Goal: Contribute content: Add original content to the website for others to see

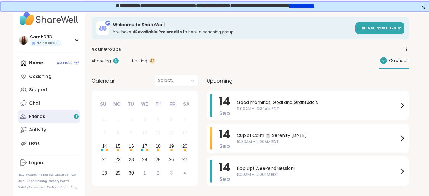
click at [36, 121] on link "Friends 1" at bounding box center [49, 116] width 62 height 13
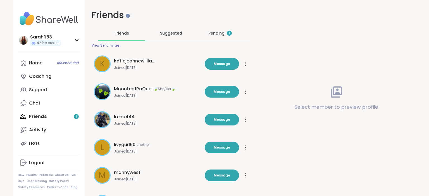
click at [217, 36] on div "Pending 1" at bounding box center [219, 33] width 23 height 6
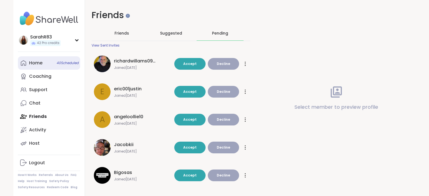
click at [45, 67] on link "Home 40 Scheduled" at bounding box center [49, 62] width 62 height 13
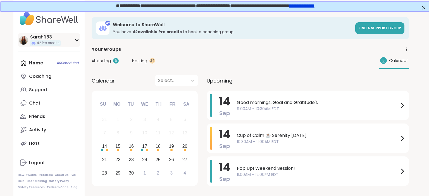
click at [75, 41] on icon at bounding box center [77, 40] width 4 height 3
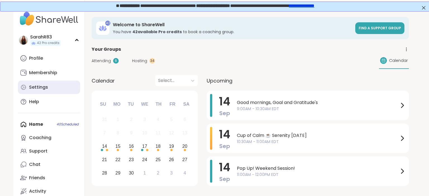
click at [47, 91] on link "Settings" at bounding box center [49, 87] width 62 height 13
select select "**"
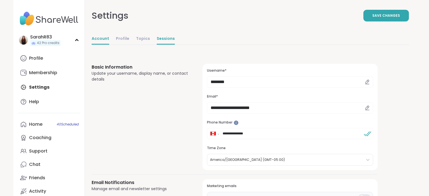
click at [165, 37] on link "Sessions" at bounding box center [166, 39] width 18 height 11
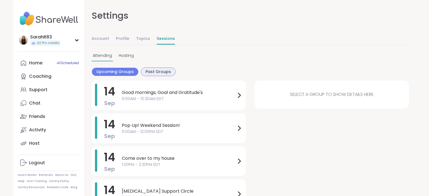
click at [154, 74] on span "Past Groups" at bounding box center [157, 72] width 25 height 6
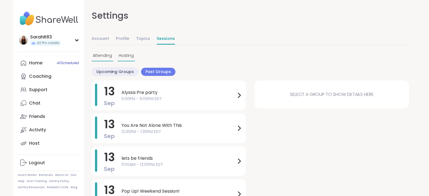
click at [120, 54] on span "Hosting" at bounding box center [126, 56] width 15 height 6
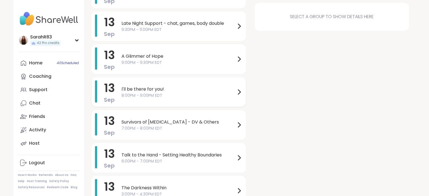
scroll to position [102, 0]
click at [166, 95] on span "8:00PM - 9:00PM EDT" at bounding box center [178, 95] width 114 height 6
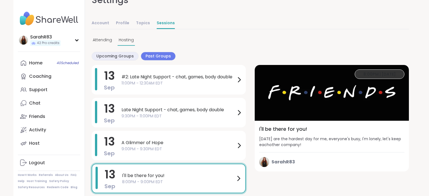
scroll to position [15, 0]
click at [393, 73] on span "8:00PM | [DATE]" at bounding box center [379, 75] width 32 height 6
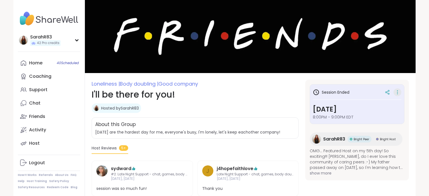
click at [396, 95] on icon at bounding box center [398, 93] width 6 height 8
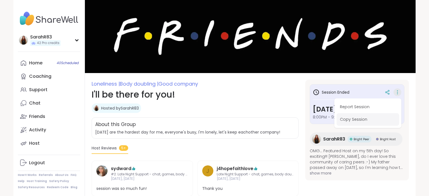
click at [371, 119] on button "Copy Session" at bounding box center [367, 119] width 63 height 13
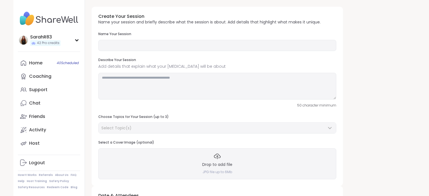
type input "**********"
type textarea "**********"
type input "**"
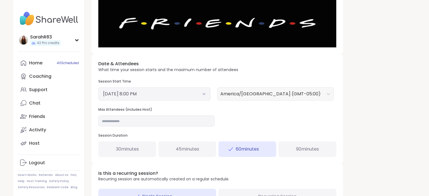
scroll to position [152, 0]
click at [199, 96] on button "[DATE] 8:00 PM" at bounding box center [154, 93] width 103 height 7
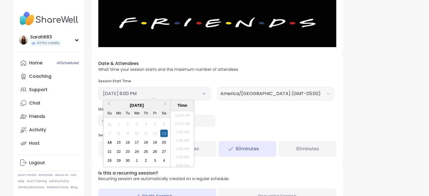
scroll to position [311, 0]
click at [106, 142] on div "14" at bounding box center [110, 143] width 8 height 8
click at [233, 126] on div "Date & Attendees What time your session starts and the maximum number of attend…" at bounding box center [217, 108] width 251 height 109
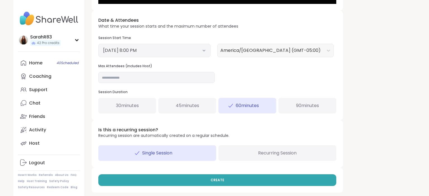
scroll to position [197, 0]
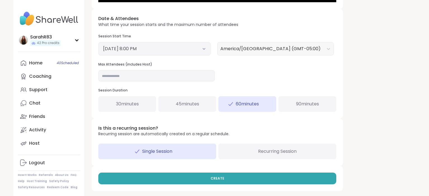
click at [301, 105] on span "90 minutes" at bounding box center [307, 104] width 23 height 7
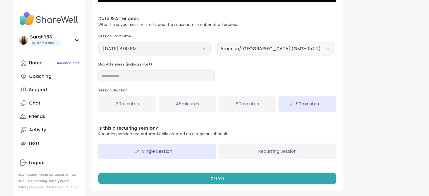
click at [256, 103] on span "60 minutes" at bounding box center [247, 104] width 23 height 7
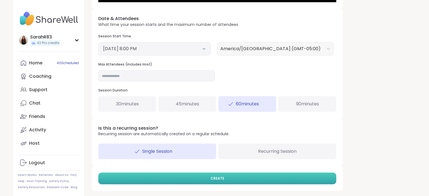
click at [236, 181] on button "CREATE" at bounding box center [217, 179] width 238 height 12
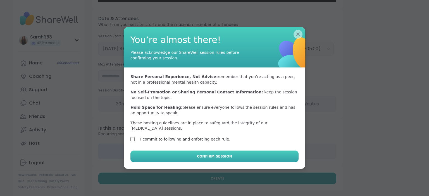
click at [167, 154] on button "Confirm Session" at bounding box center [214, 157] width 168 height 12
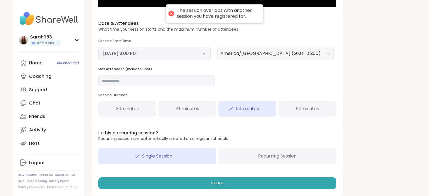
scroll to position [192, 0]
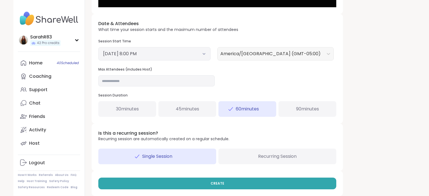
click at [206, 54] on div "[DATE] 8:00 PM" at bounding box center [154, 53] width 112 height 13
click at [204, 54] on icon at bounding box center [204, 54] width 4 height 2
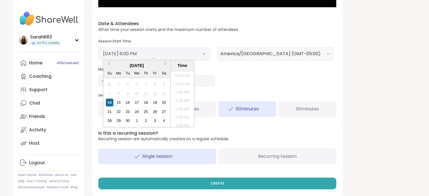
scroll to position [311, 0]
click at [189, 108] on li "8:30 PM" at bounding box center [183, 108] width 24 height 8
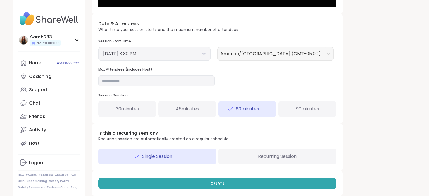
scroll to position [197, 0]
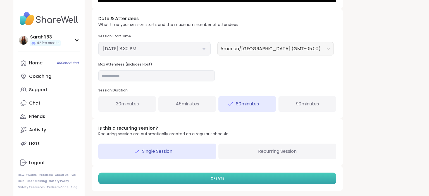
click at [276, 176] on button "CREATE" at bounding box center [217, 179] width 238 height 12
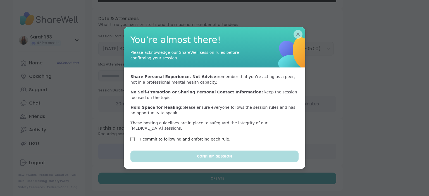
click at [135, 137] on div "I commit to following and enforcing each rule." at bounding box center [178, 139] width 97 height 7
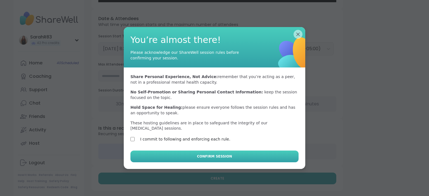
click at [176, 154] on button "Confirm Session" at bounding box center [214, 157] width 168 height 12
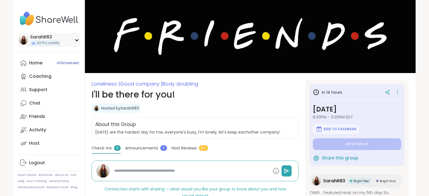
click at [76, 42] on div "SarahR83 42 Pro credits" at bounding box center [49, 40] width 62 height 14
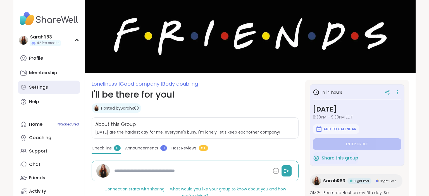
click at [75, 84] on link "Settings" at bounding box center [49, 87] width 62 height 13
type textarea "*"
select select "**"
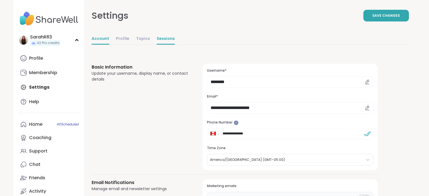
click at [159, 39] on link "Sessions" at bounding box center [166, 39] width 18 height 11
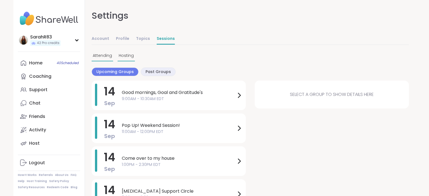
click at [124, 58] on span "Hosting" at bounding box center [126, 56] width 15 height 6
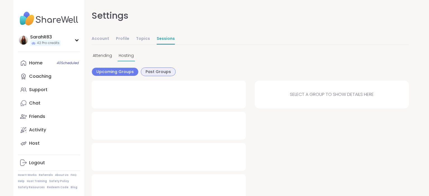
click at [144, 73] on div "Past Groups" at bounding box center [158, 72] width 35 height 9
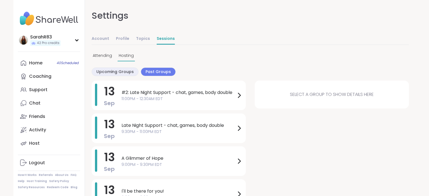
scroll to position [9, 0]
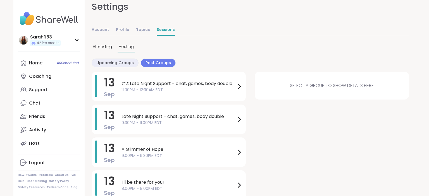
click at [139, 118] on span "Late Night Support - chat, games, body double" at bounding box center [178, 116] width 114 height 7
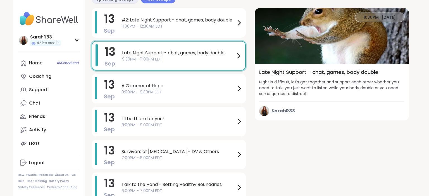
scroll to position [55, 0]
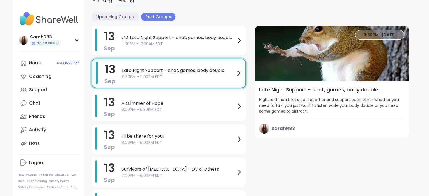
click at [369, 49] on img at bounding box center [332, 54] width 154 height 56
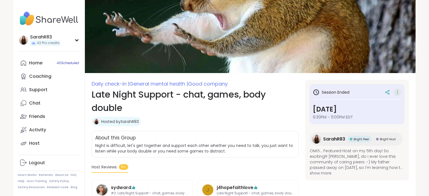
click at [397, 95] on icon at bounding box center [398, 93] width 6 height 8
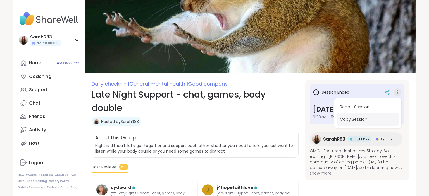
click at [371, 119] on button "Copy Session" at bounding box center [367, 119] width 63 height 13
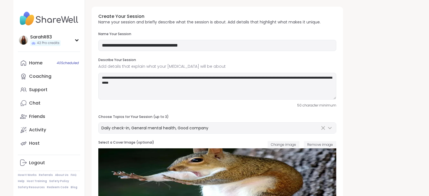
type input "**********"
type textarea "**********"
type input "**"
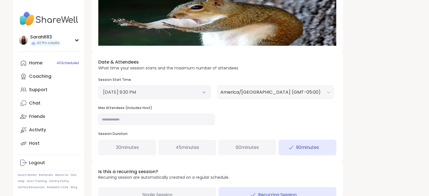
scroll to position [166, 0]
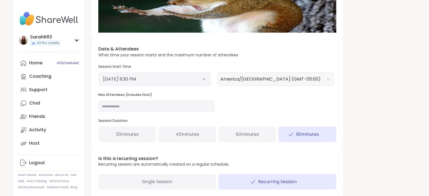
click at [251, 137] on span "60 minutes" at bounding box center [247, 134] width 23 height 7
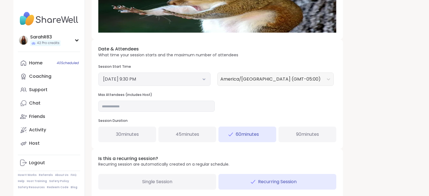
click at [289, 139] on div "90 minutes" at bounding box center [307, 135] width 58 height 16
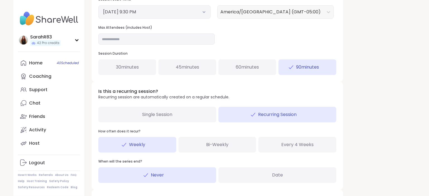
scroll to position [257, 0]
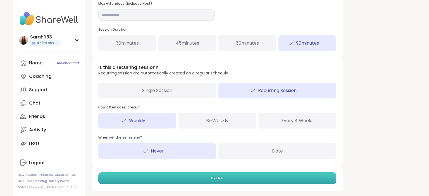
click at [217, 178] on span "CREATE" at bounding box center [218, 178] width 14 height 5
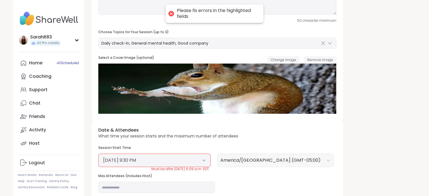
scroll to position [85, 0]
click at [208, 161] on div "[DATE] 9:30 PM" at bounding box center [154, 160] width 112 height 13
click at [205, 162] on button "[DATE] 9:30 PM" at bounding box center [154, 160] width 103 height 7
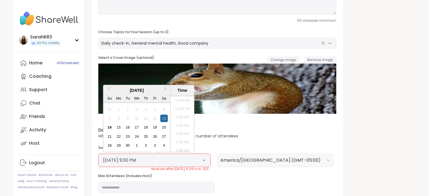
scroll to position [336, 0]
click at [110, 126] on div "14" at bounding box center [110, 128] width 8 height 8
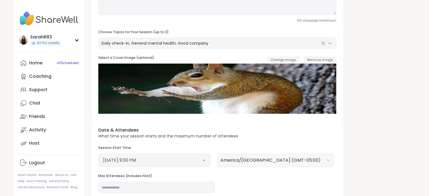
click at [216, 148] on div "Session Start Time [DATE] 9:30 PM [GEOGRAPHIC_DATA]/[GEOGRAPHIC_DATA] (GMT-05:0…" at bounding box center [217, 156] width 238 height 21
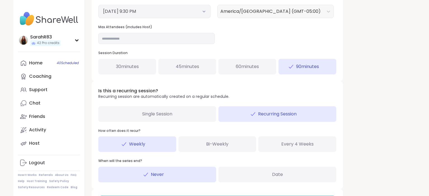
scroll to position [257, 0]
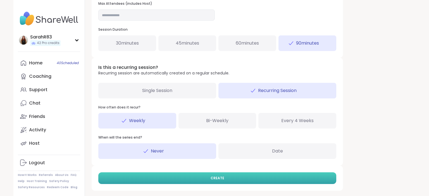
click at [219, 178] on span "CREATE" at bounding box center [218, 178] width 14 height 5
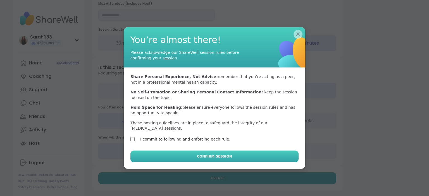
click at [153, 154] on button "Confirm Session" at bounding box center [214, 157] width 168 height 12
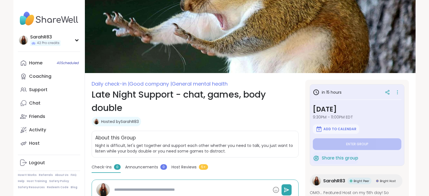
type textarea "*"
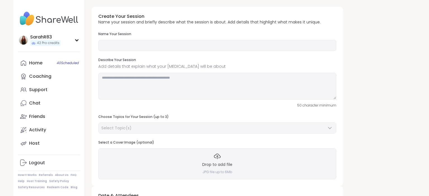
type input "**********"
type textarea "**********"
type input "**"
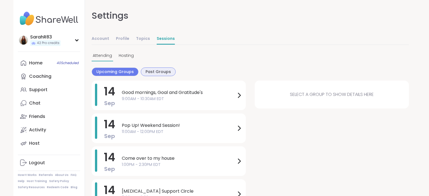
click at [146, 69] on span "Past Groups" at bounding box center [157, 72] width 25 height 6
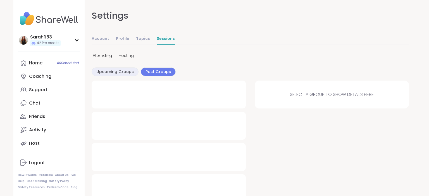
click at [128, 58] on span "Hosting" at bounding box center [126, 56] width 15 height 6
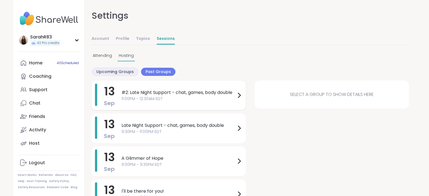
click at [189, 96] on span "11:00PM - 12:30AM EDT" at bounding box center [178, 99] width 114 height 6
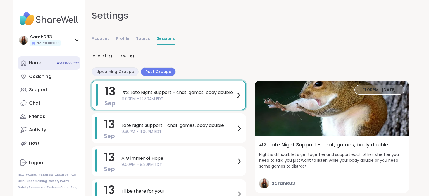
click at [55, 66] on link "Home 40 Scheduled" at bounding box center [49, 62] width 62 height 13
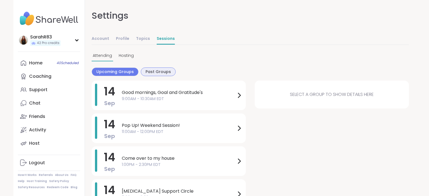
click at [151, 74] on span "Past Groups" at bounding box center [157, 72] width 25 height 6
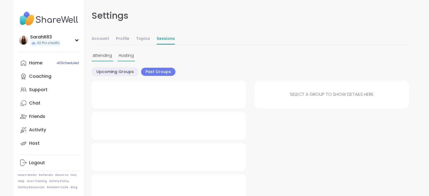
click at [128, 57] on span "Hosting" at bounding box center [126, 56] width 15 height 6
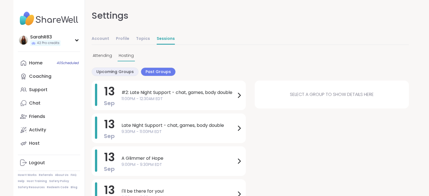
click at [131, 59] on div "Hosting" at bounding box center [126, 56] width 17 height 11
click at [159, 97] on span "11:00PM - 12:30AM EDT" at bounding box center [178, 99] width 114 height 6
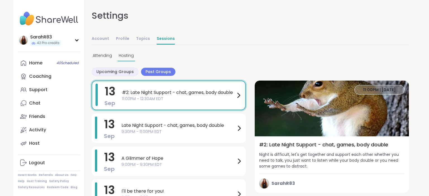
click at [385, 94] on div "11:00PM | [DATE]" at bounding box center [379, 89] width 50 height 9
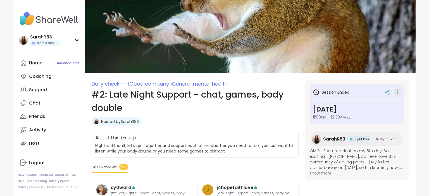
click at [395, 95] on icon at bounding box center [398, 93] width 6 height 8
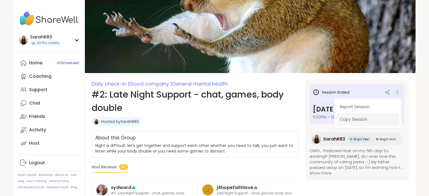
click at [376, 121] on button "Copy Session" at bounding box center [367, 119] width 63 height 13
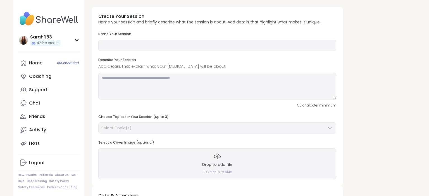
type input "**********"
type textarea "**********"
type input "**"
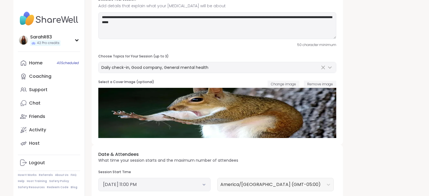
scroll to position [62, 0]
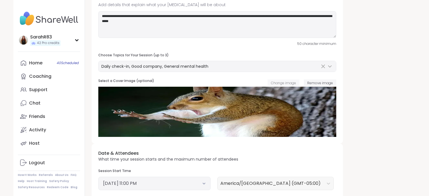
click at [292, 82] on span "Change image" at bounding box center [283, 83] width 25 height 5
click at [290, 83] on span "Change image" at bounding box center [283, 83] width 25 height 5
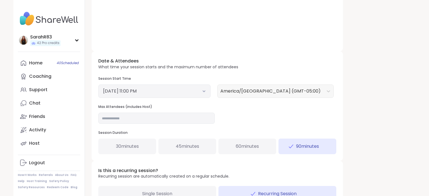
scroll to position [154, 0]
click at [254, 147] on span "60 minutes" at bounding box center [247, 146] width 23 height 7
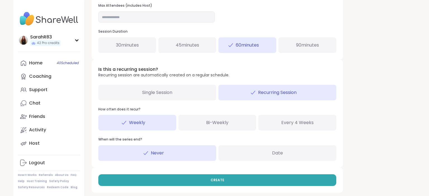
scroll to position [257, 0]
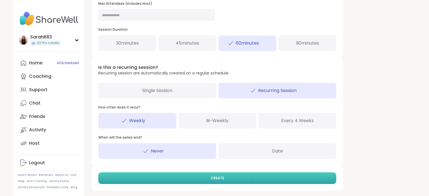
click at [227, 180] on button "CREATE" at bounding box center [217, 179] width 238 height 12
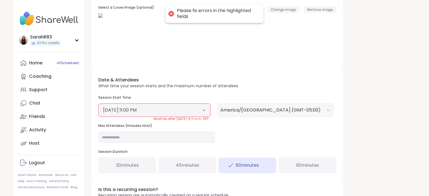
scroll to position [134, 0]
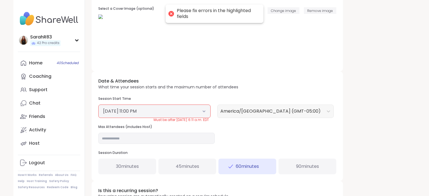
click at [204, 110] on button "[DATE] 11:00 PM" at bounding box center [154, 111] width 103 height 7
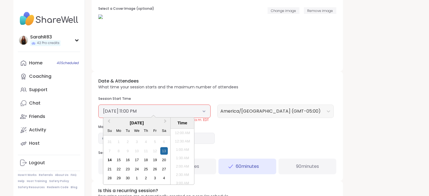
scroll to position [346, 0]
click at [107, 162] on div "14" at bounding box center [110, 160] width 8 height 8
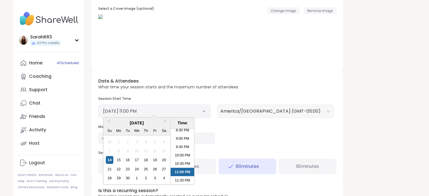
click at [300, 143] on div "Date & Attendees What time your session starts and the maximum number of attend…" at bounding box center [217, 125] width 251 height 109
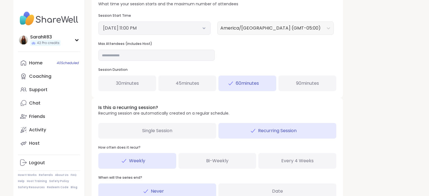
scroll to position [257, 0]
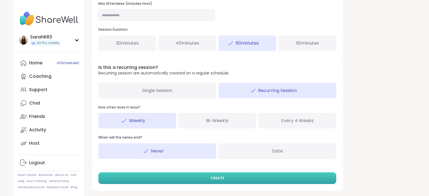
click at [256, 180] on button "CREATE" at bounding box center [217, 179] width 238 height 12
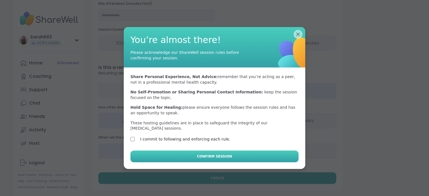
click at [152, 152] on button "Confirm Session" at bounding box center [214, 157] width 168 height 12
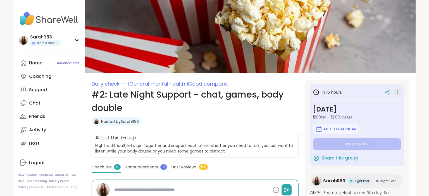
click at [395, 94] on icon at bounding box center [398, 93] width 6 height 8
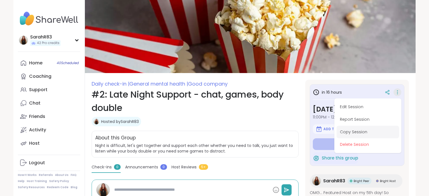
click at [353, 135] on button "Copy Session" at bounding box center [367, 132] width 63 height 13
type textarea "*"
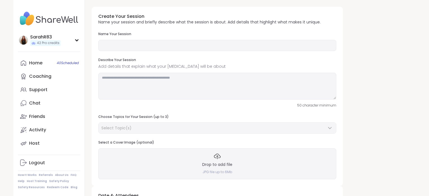
type input "**********"
type textarea "**********"
type input "**"
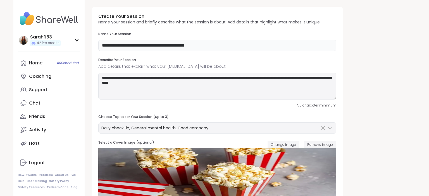
click at [108, 46] on input "**********" at bounding box center [217, 45] width 238 height 11
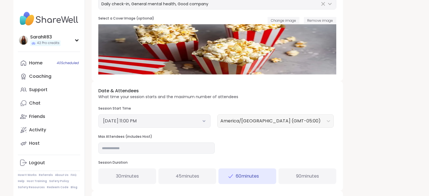
scroll to position [126, 0]
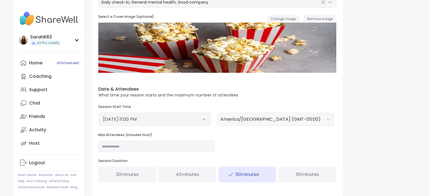
type input "**********"
click at [178, 120] on button "[DATE] 11:00 PM" at bounding box center [154, 119] width 103 height 7
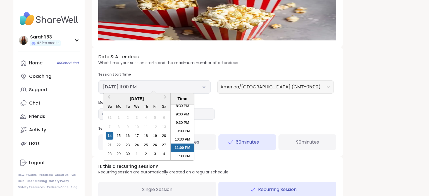
scroll to position [160, 0]
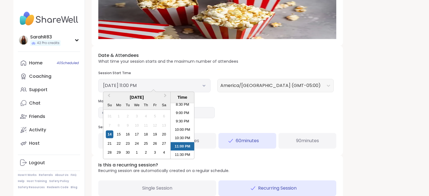
click at [185, 144] on li "11:00 PM" at bounding box center [183, 146] width 24 height 8
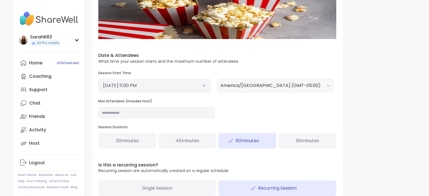
click at [205, 86] on icon at bounding box center [204, 86] width 4 height 2
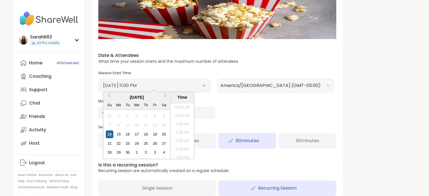
scroll to position [346, 0]
click at [118, 132] on div "15" at bounding box center [119, 135] width 8 height 8
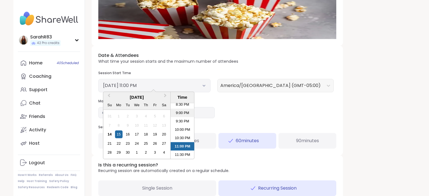
scroll to position [0, 0]
click at [179, 105] on li "12:00 AM" at bounding box center [183, 107] width 24 height 8
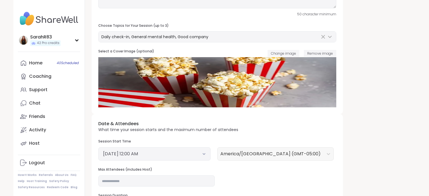
scroll to position [93, 0]
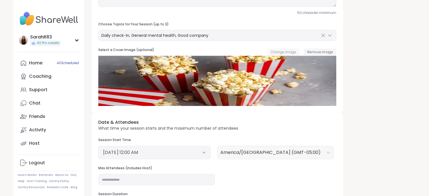
click at [287, 53] on span "Change image" at bounding box center [283, 52] width 25 height 5
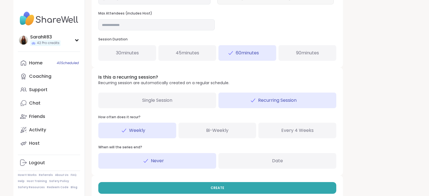
scroll to position [257, 0]
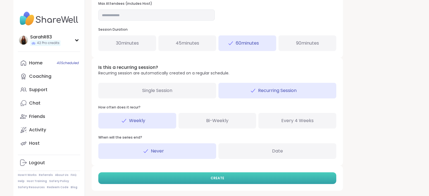
click at [217, 174] on button "CREATE" at bounding box center [217, 179] width 238 height 12
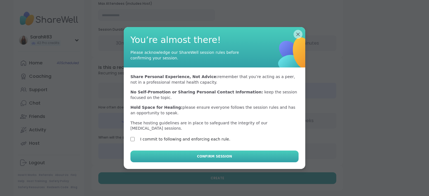
click at [170, 157] on button "Confirm Session" at bounding box center [214, 157] width 168 height 12
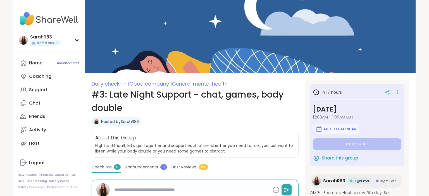
click at [257, 22] on img at bounding box center [250, 36] width 331 height 73
click at [47, 61] on link "Home 40 Scheduled" at bounding box center [49, 62] width 62 height 13
type textarea "*"
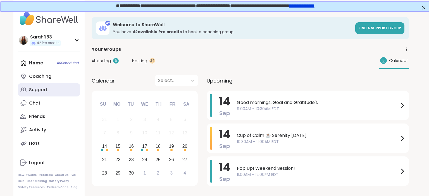
click at [63, 92] on link "Support" at bounding box center [49, 89] width 62 height 13
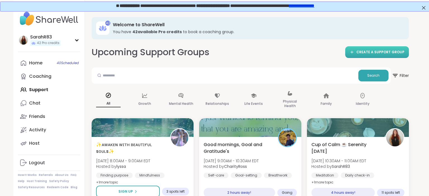
click at [380, 49] on link "CREATE A SUPPORT GROUP" at bounding box center [377, 52] width 64 height 12
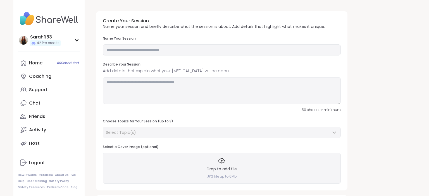
click at [229, 164] on div "Drop to add file JPG file up to 6Mb" at bounding box center [222, 168] width 238 height 31
drag, startPoint x: 195, startPoint y: 33, endPoint x: 185, endPoint y: -32, distance: 65.3
click at [185, 0] on html "SarahR83 42 Pro credits SarahR83 42 Pro credits Profile Membership Settings Hel…" at bounding box center [214, 191] width 429 height 383
click at [211, 40] on h3 "Name Your Session" at bounding box center [222, 38] width 238 height 5
click at [223, 169] on h3 "Drop to add file" at bounding box center [222, 170] width 30 height 6
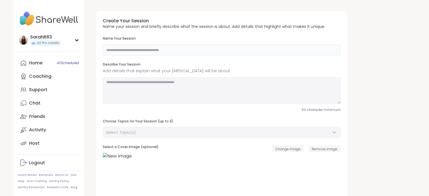
click at [158, 52] on input "text" at bounding box center [222, 49] width 238 height 11
type input "**********"
click at [138, 87] on textarea at bounding box center [222, 90] width 238 height 27
click at [190, 83] on textarea "**********" at bounding box center [222, 90] width 238 height 27
click at [211, 85] on textarea "**********" at bounding box center [222, 90] width 238 height 27
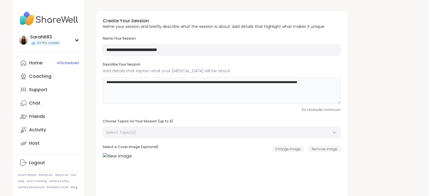
click at [300, 83] on textarea "**********" at bounding box center [222, 90] width 238 height 27
click at [324, 83] on textarea "**********" at bounding box center [222, 90] width 238 height 27
click at [309, 82] on textarea "**********" at bounding box center [222, 90] width 238 height 27
type textarea "**********"
click at [283, 127] on div "Select Topic(s)" at bounding box center [222, 132] width 238 height 11
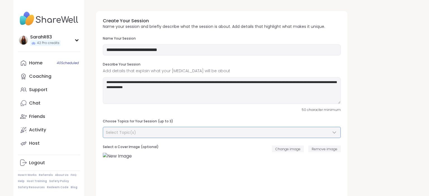
click at [283, 132] on div "Select Topic(s)" at bounding box center [218, 133] width 225 height 6
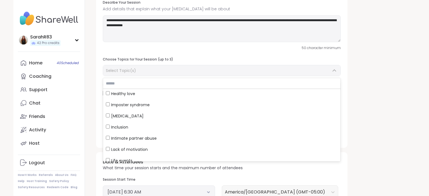
scroll to position [460, 0]
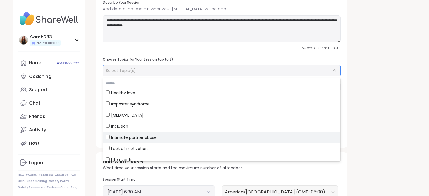
click at [200, 142] on label "Intimate partner abuse" at bounding box center [221, 137] width 237 height 11
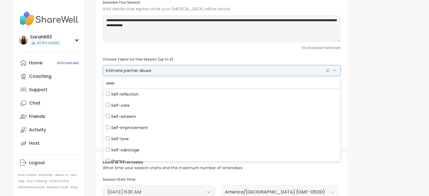
scroll to position [752, 0]
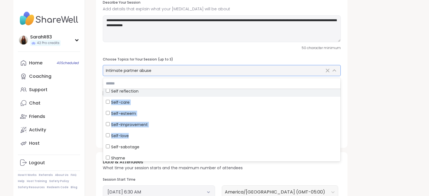
drag, startPoint x: 208, startPoint y: 134, endPoint x: 213, endPoint y: 90, distance: 43.9
click at [213, 90] on ul "Abandonment [MEDICAL_DATA] Affirmations Anxiety Assertiveness Being single Body…" at bounding box center [221, 125] width 237 height 73
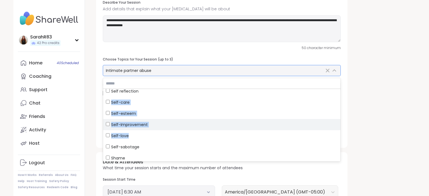
click at [215, 129] on label "Self-Improvement" at bounding box center [221, 124] width 237 height 11
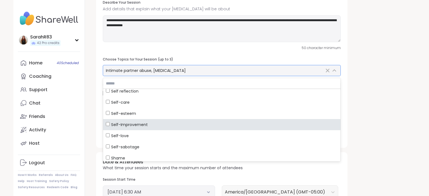
click at [215, 129] on label "Self-Improvement" at bounding box center [221, 124] width 237 height 11
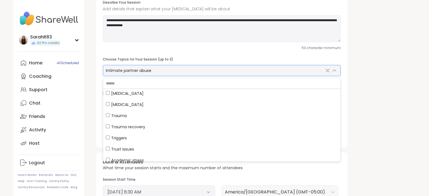
scroll to position [837, 0]
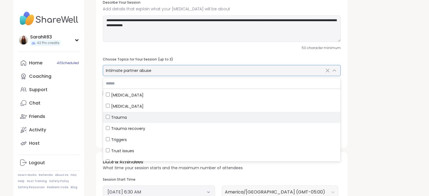
click at [198, 120] on label "Trauma" at bounding box center [221, 117] width 237 height 11
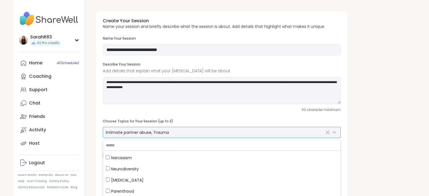
scroll to position [666, 0]
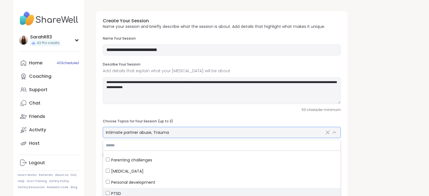
click at [108, 195] on div "PTSD" at bounding box center [222, 194] width 232 height 6
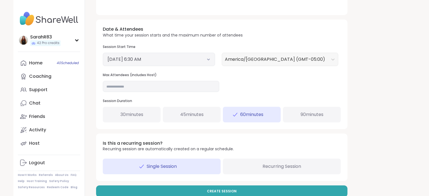
scroll to position [195, 0]
click at [206, 59] on button "[DATE] 6:30 AM" at bounding box center [158, 59] width 103 height 7
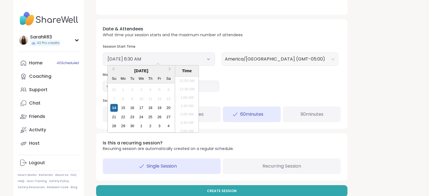
scroll to position [85, 0]
click at [114, 111] on div "14" at bounding box center [114, 108] width 8 height 8
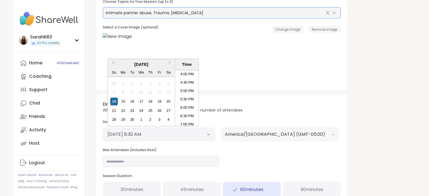
scroll to position [276, 0]
click at [187, 100] on li "6:00 PM" at bounding box center [187, 99] width 24 height 8
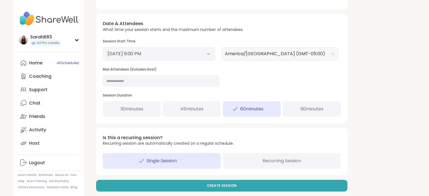
scroll to position [206, 0]
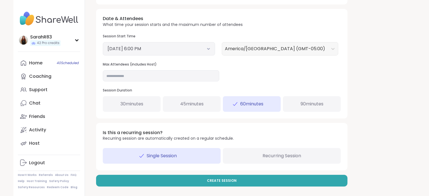
click at [325, 157] on div "Recurring Session" at bounding box center [282, 156] width 118 height 16
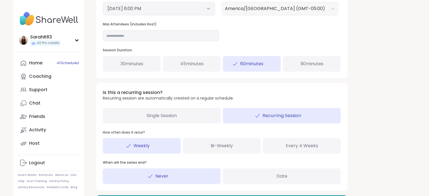
scroll to position [266, 0]
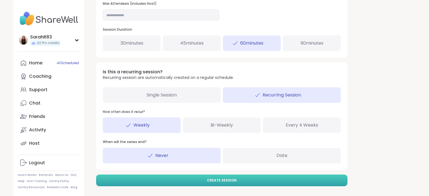
click at [226, 176] on button "Create Session" at bounding box center [221, 181] width 251 height 12
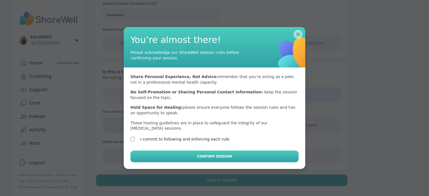
click at [147, 153] on button "Confirm Session" at bounding box center [214, 157] width 168 height 12
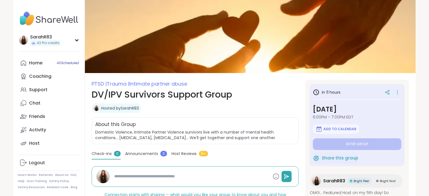
type textarea "*"
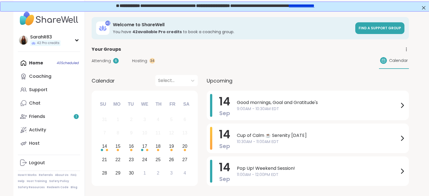
click at [98, 148] on div "14 15 16 17 18 19 20" at bounding box center [145, 146] width 94 height 13
click at [103, 149] on div "14" at bounding box center [104, 147] width 5 height 8
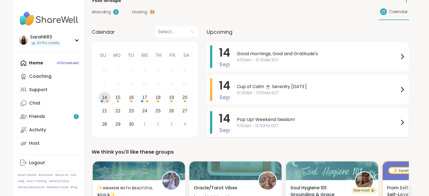
scroll to position [49, 0]
click at [113, 9] on div "Attending 6" at bounding box center [105, 12] width 27 height 6
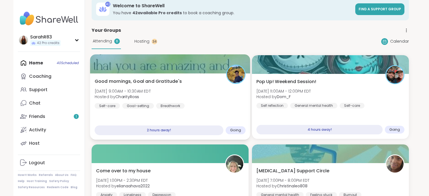
scroll to position [0, 0]
